Goal: Task Accomplishment & Management: Use online tool/utility

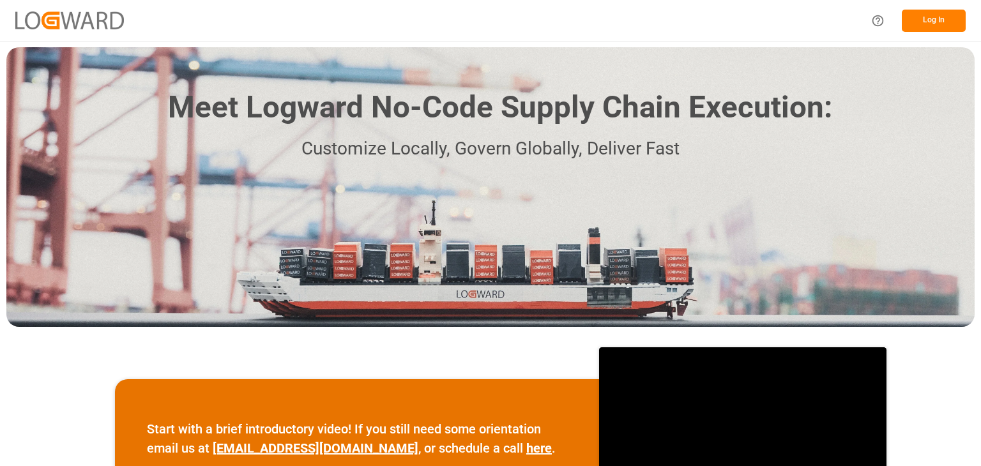
click at [934, 10] on button "Log In" at bounding box center [934, 21] width 64 height 22
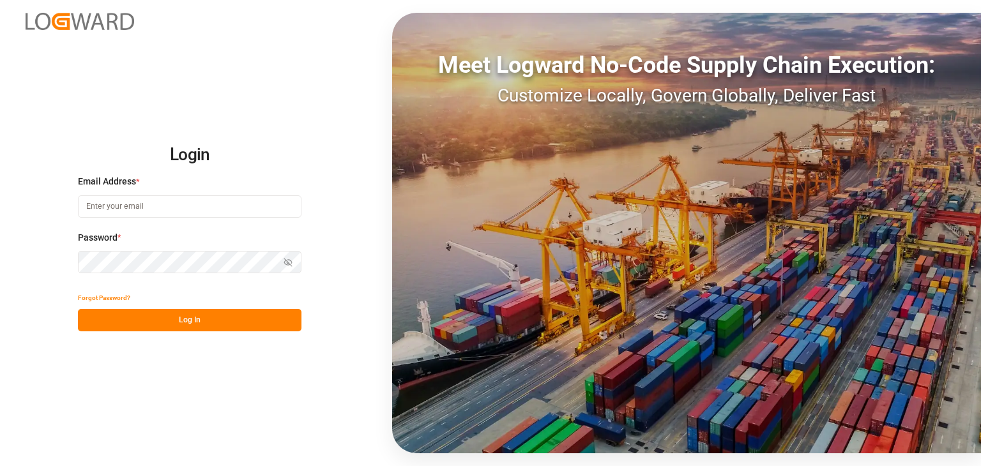
click at [211, 201] on input at bounding box center [190, 207] width 224 height 22
click at [104, 196] on input at bounding box center [190, 207] width 224 height 22
type input "[PERSON_NAME][EMAIL_ADDRESS][PERSON_NAME][DOMAIN_NAME]"
click at [244, 318] on button "Log In" at bounding box center [190, 320] width 224 height 22
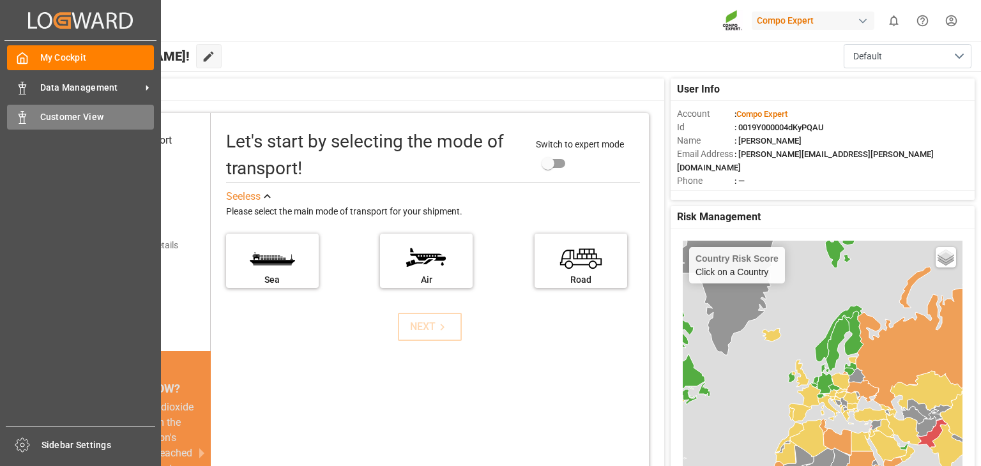
click at [53, 116] on span "Customer View" at bounding box center [97, 117] width 114 height 13
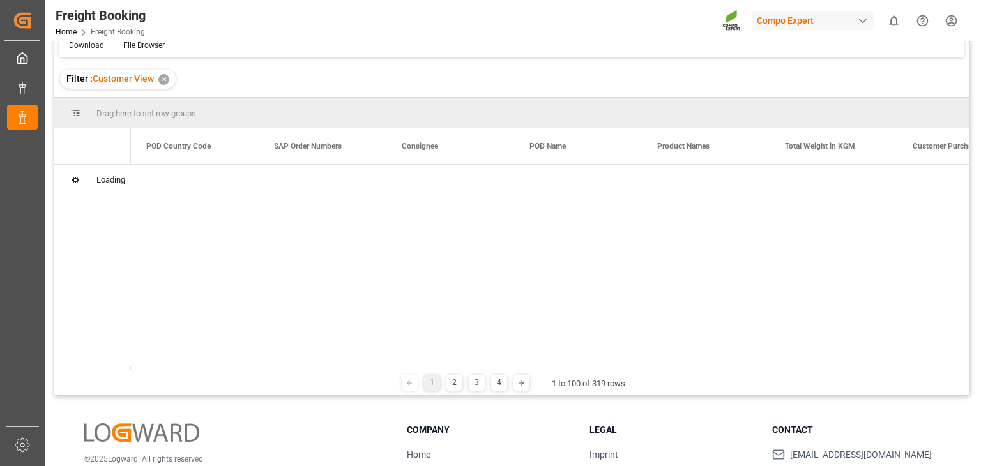
scroll to position [115, 0]
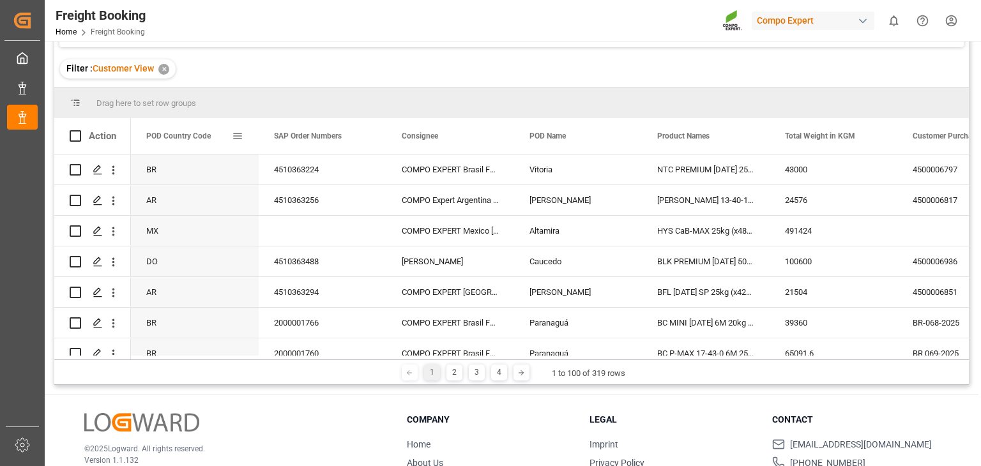
click at [232, 134] on span at bounding box center [238, 136] width 12 height 12
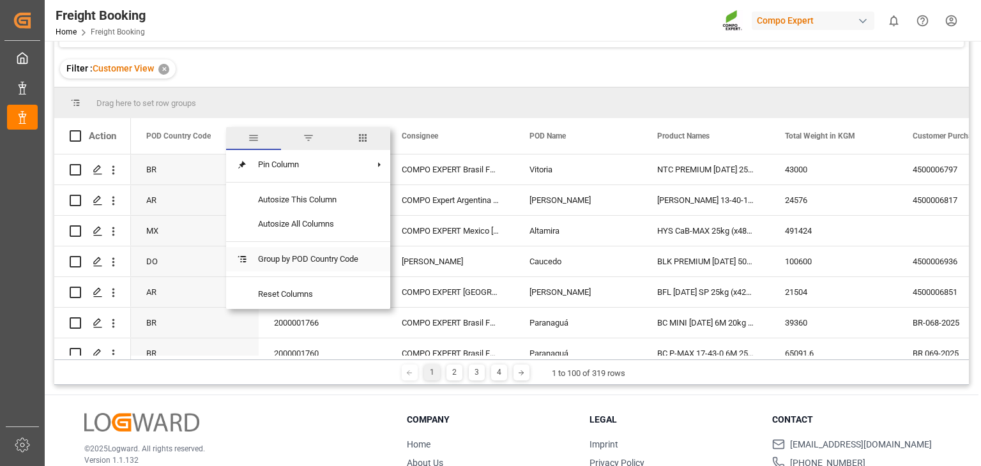
click at [294, 268] on span "Group by POD Country Code" at bounding box center [308, 259] width 121 height 24
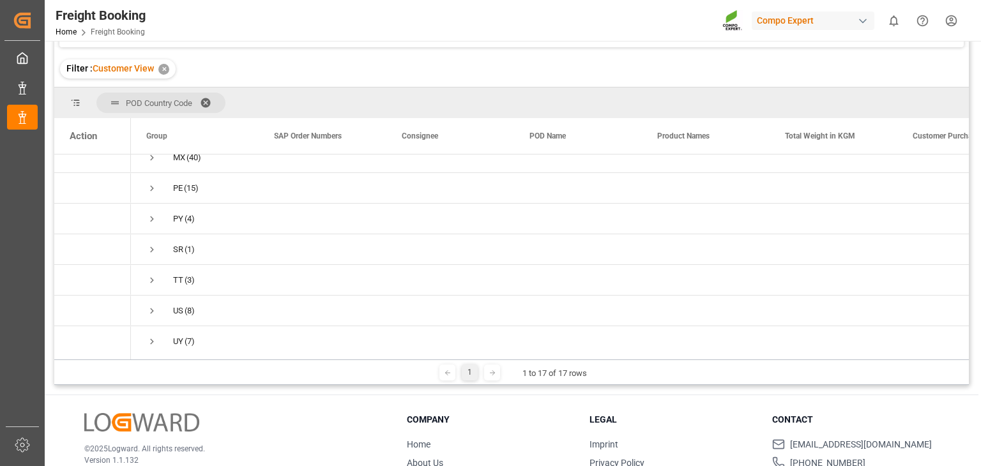
scroll to position [325, 0]
click at [269, 268] on div "Press SPACE to select this row." at bounding box center [323, 279] width 128 height 30
click at [157, 273] on span "Press SPACE to select this row." at bounding box center [152, 279] width 12 height 12
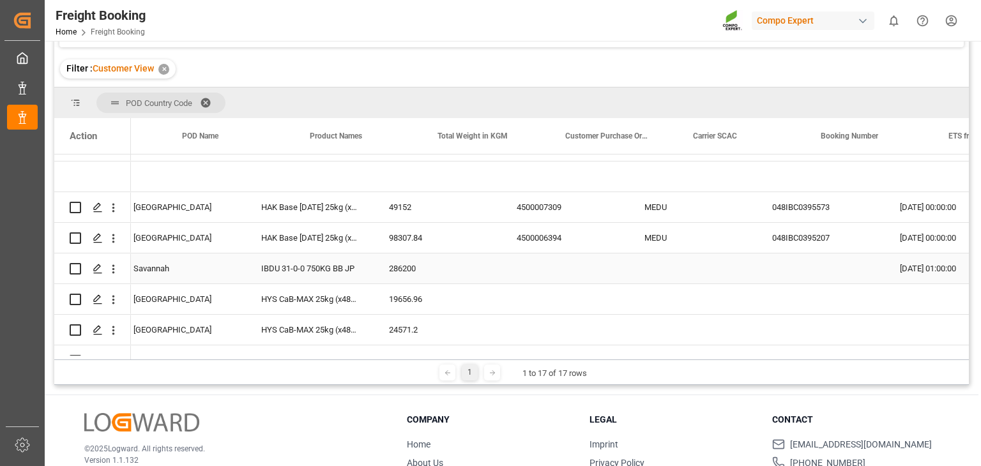
scroll to position [0, 0]
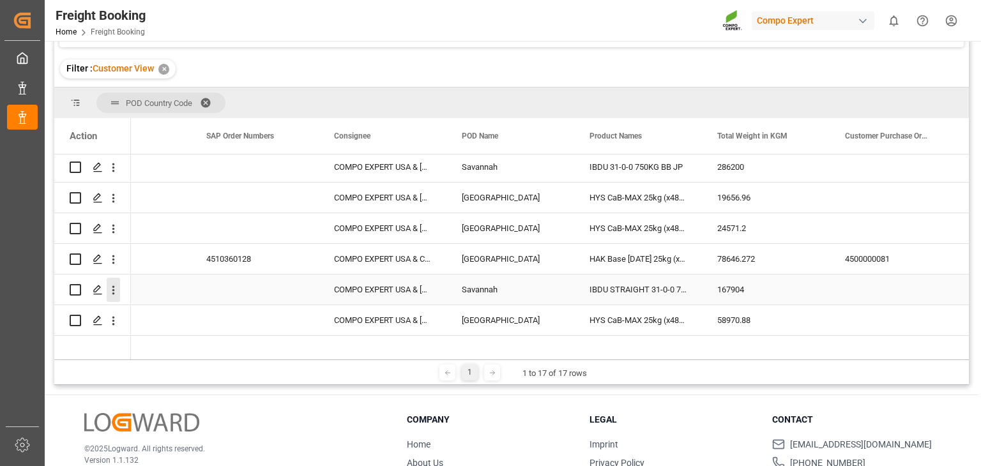
click at [112, 294] on icon "open menu" at bounding box center [113, 290] width 13 height 13
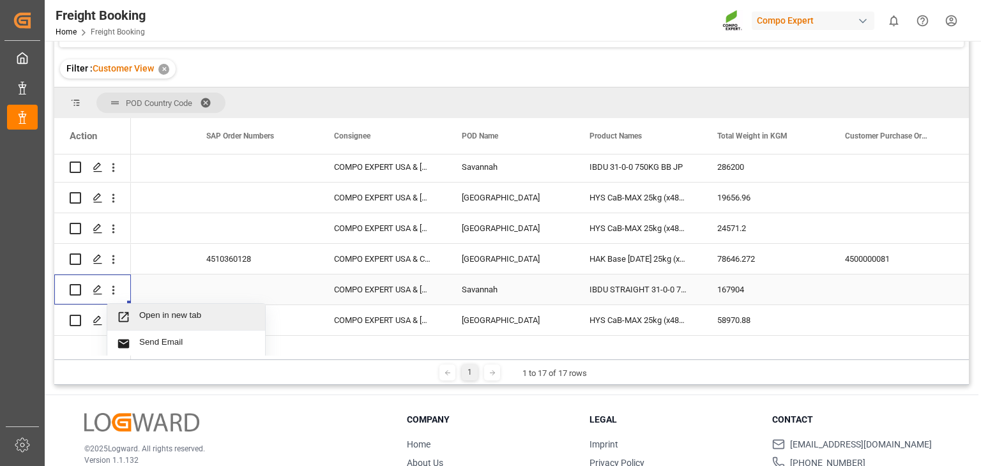
click at [150, 314] on span "Open in new tab" at bounding box center [197, 317] width 116 height 13
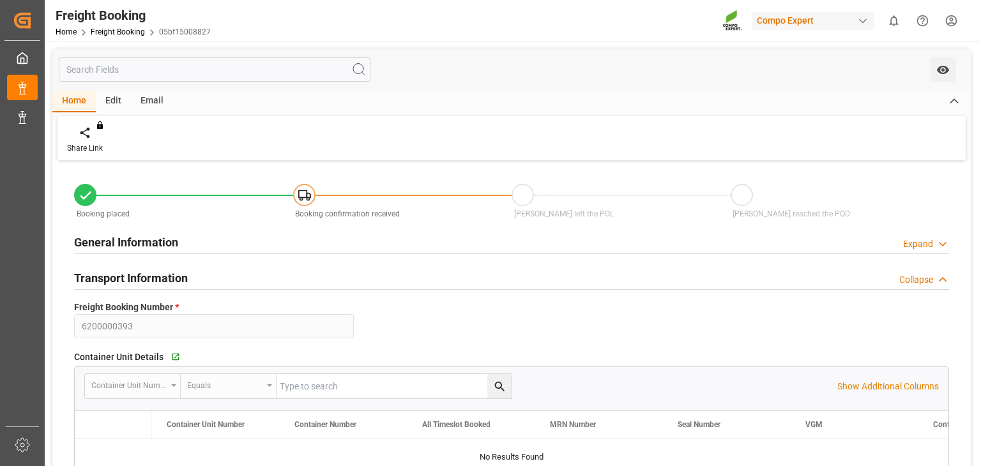
type input "9316361"
type input "JPUKB"
type input "USSAV"
type input "0"
type input "167904"
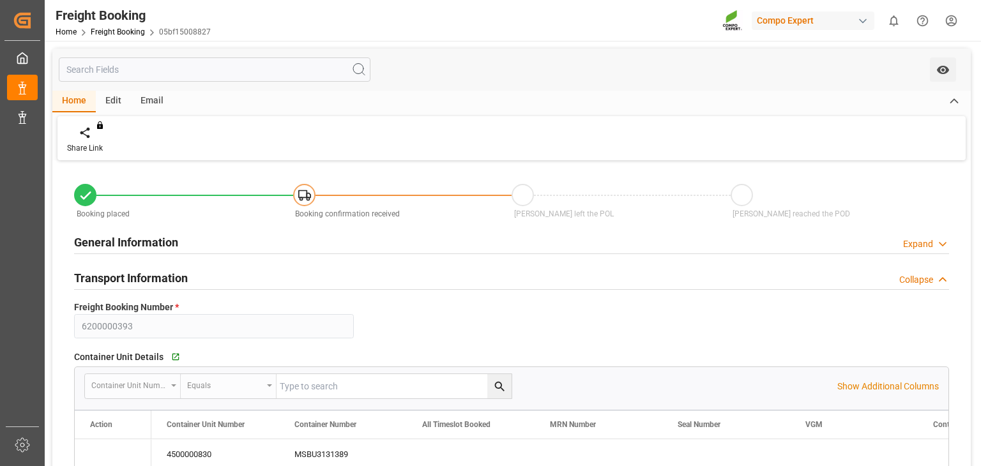
type input "27.08.2025 07:00"
type input "05.09.2025 01:00"
type input "04.10.2025 01:00"
type input "29.07.2025 10:34"
type input "16.09.2025 10:03"
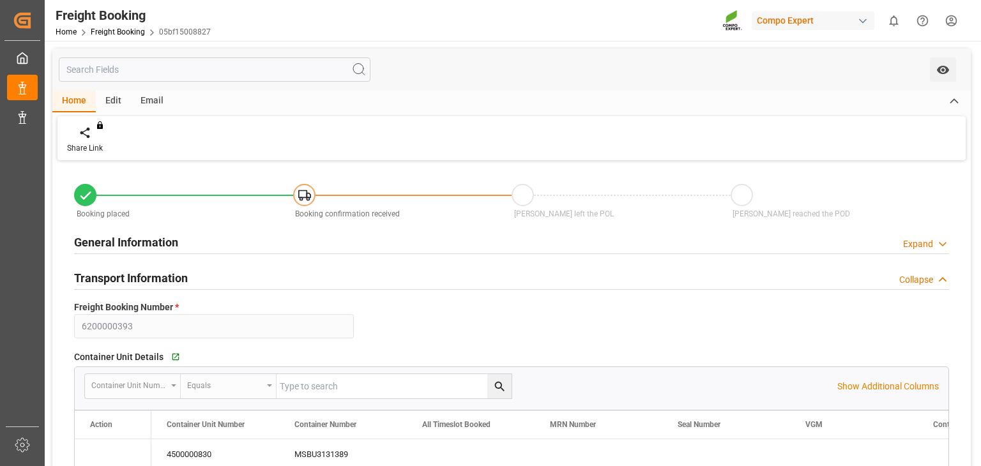
type input "16.09.2025 10:03"
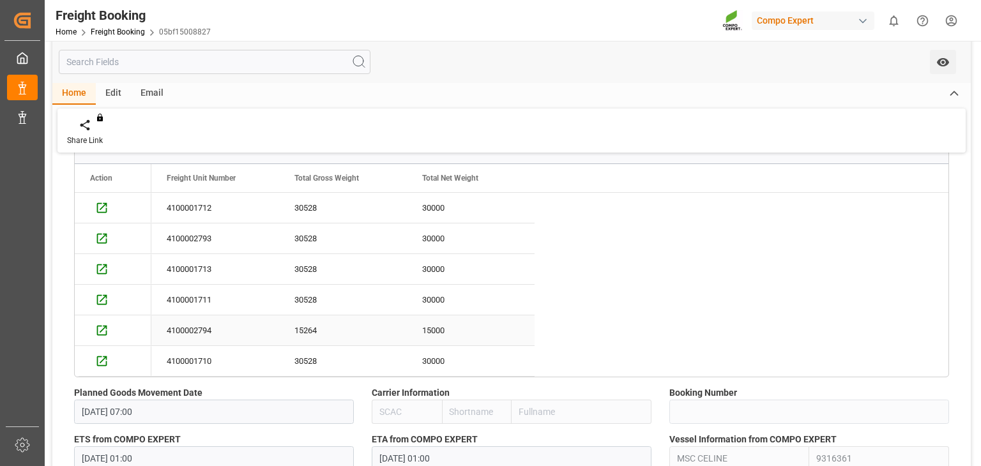
scroll to position [932, 0]
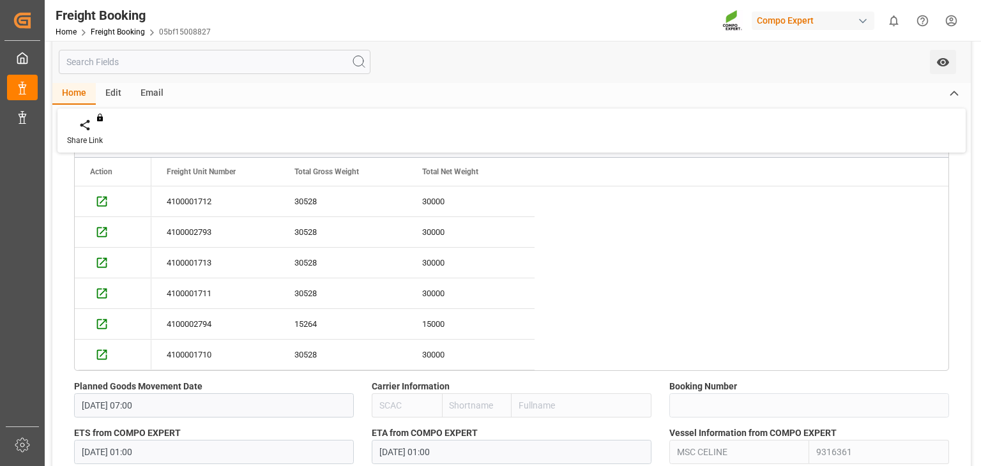
click at [865, 307] on div "4100001712 30528 30000 4100002793 30528 30000 4100001713 30528 30000 4100001711…" at bounding box center [549, 279] width 797 height 184
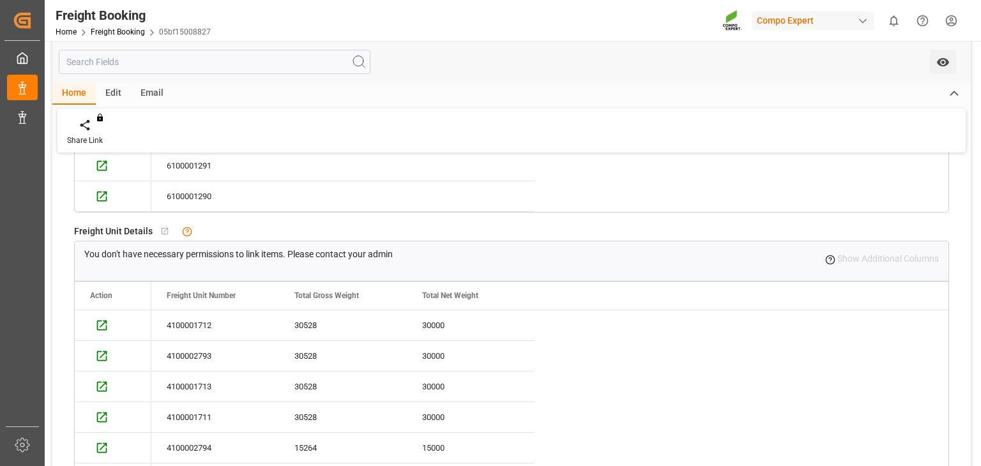
scroll to position [809, 0]
click at [112, 325] on div "Press SPACE to select this row." at bounding box center [113, 322] width 46 height 25
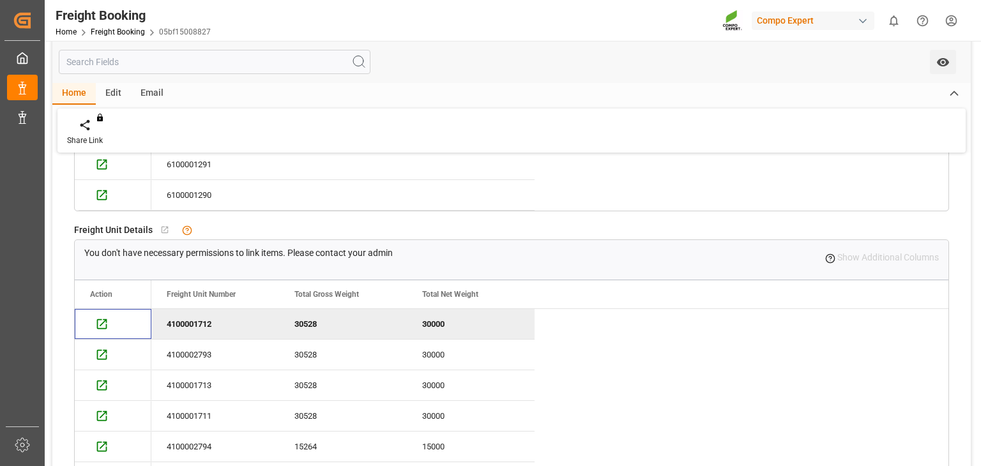
click at [86, 320] on div "Press SPACE to deselect this row." at bounding box center [113, 324] width 77 height 30
click at [90, 323] on div "Press SPACE to deselect this row." at bounding box center [99, 323] width 19 height 24
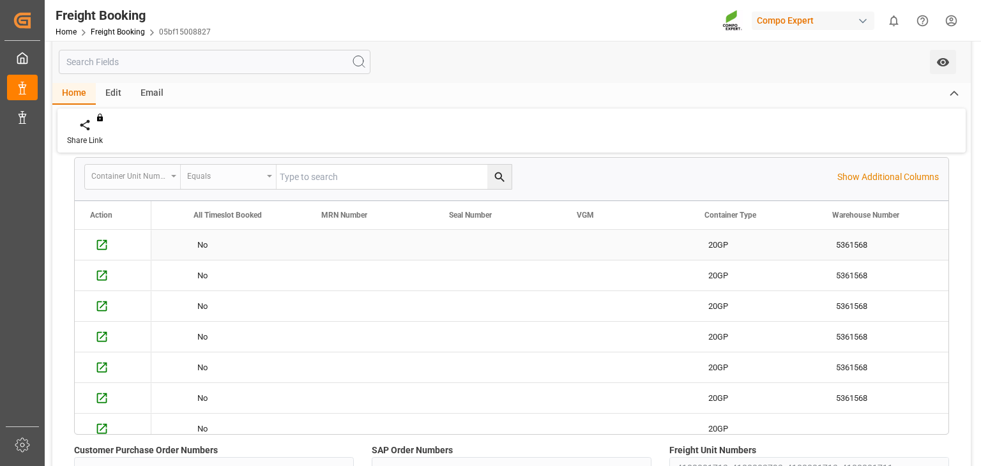
scroll to position [0, 0]
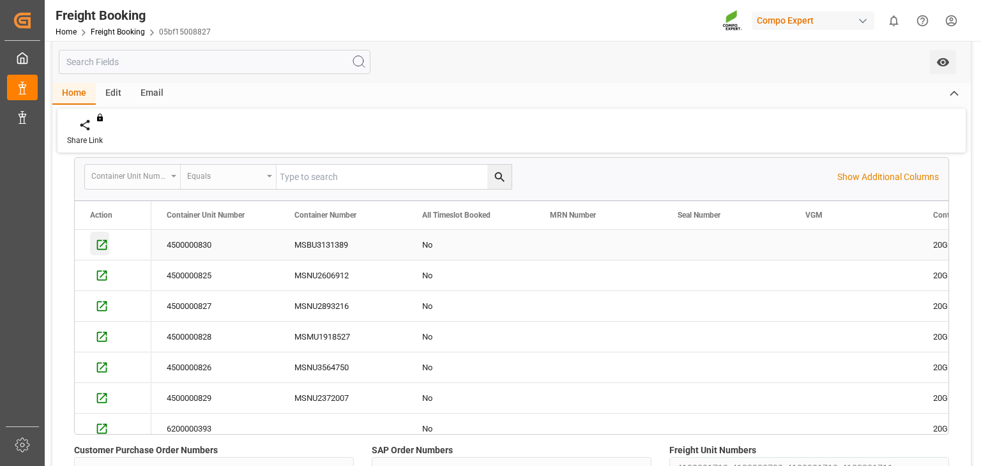
click at [107, 240] on icon "Press SPACE to select this row." at bounding box center [101, 244] width 13 height 13
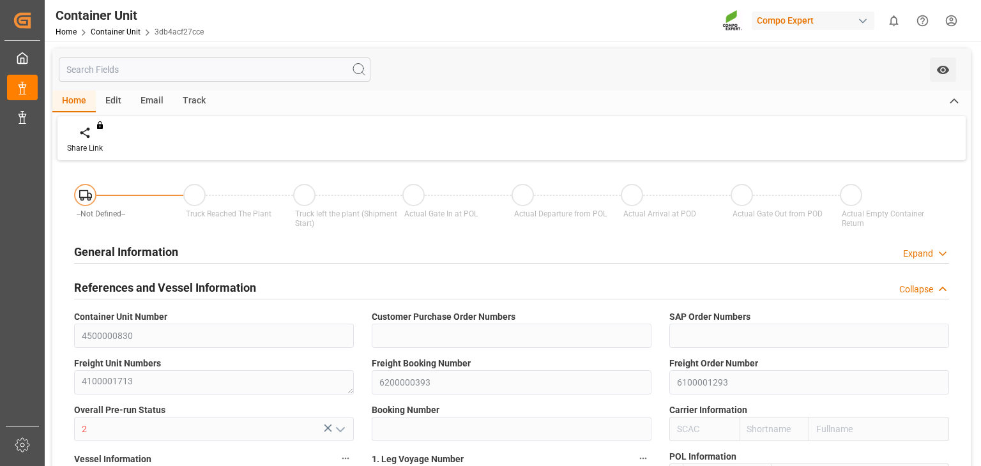
type input "JPUKB"
type input "USSAV"
type input "0"
type input "30528"
type input "[DATE] 08:52"
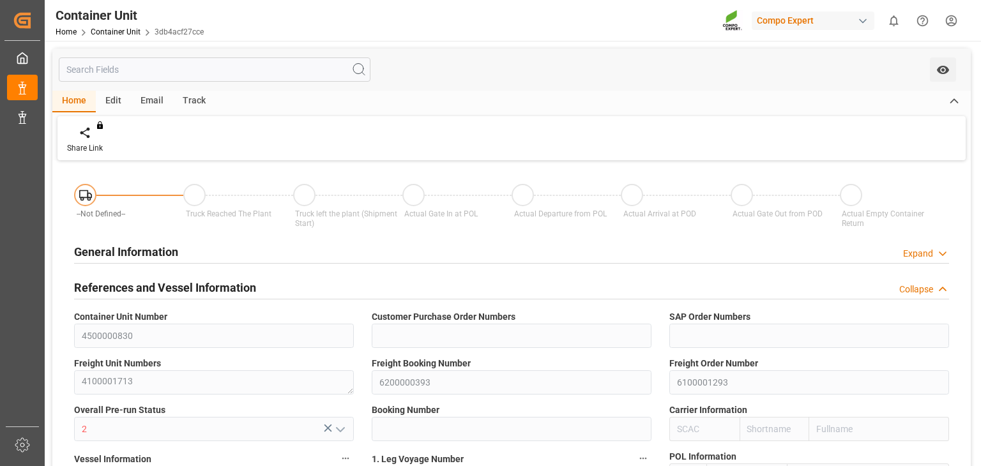
type input "[DATE] 08:52"
type input "[DATE]"
